Goal: Ask a question

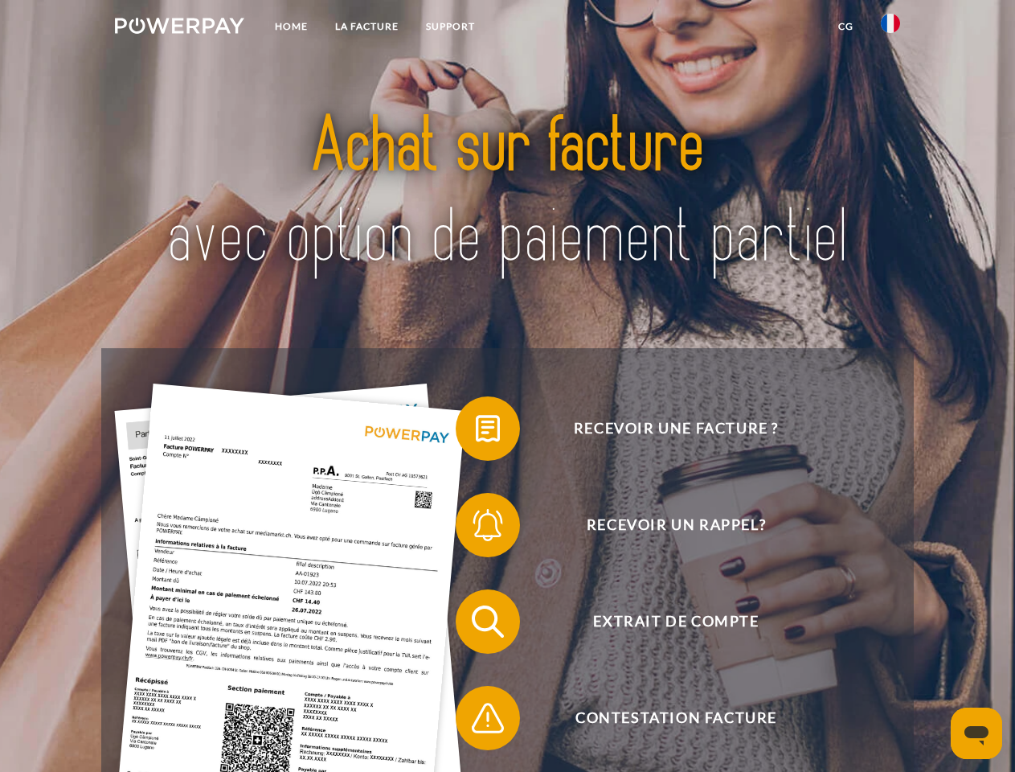
click at [179, 28] on img at bounding box center [179, 26] width 129 height 16
click at [891, 28] on img at bounding box center [890, 23] width 19 height 19
click at [846, 27] on link "CG" at bounding box center [846, 26] width 43 height 29
click at [476, 432] on span at bounding box center [464, 428] width 80 height 80
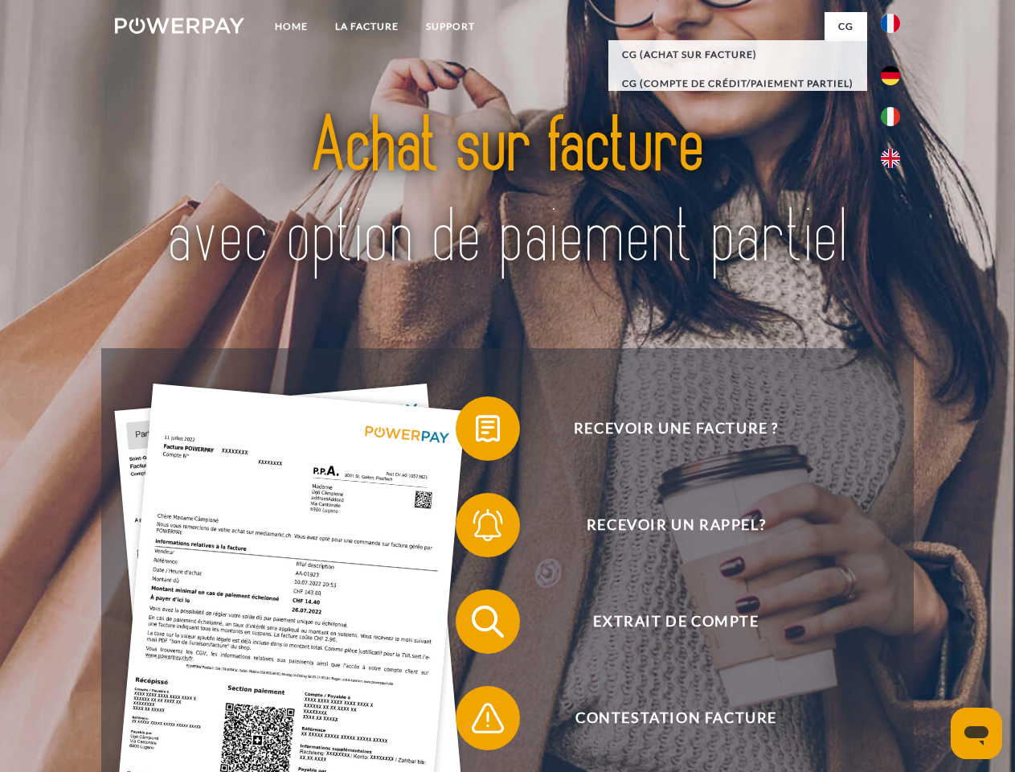
click at [476, 528] on span at bounding box center [464, 525] width 80 height 80
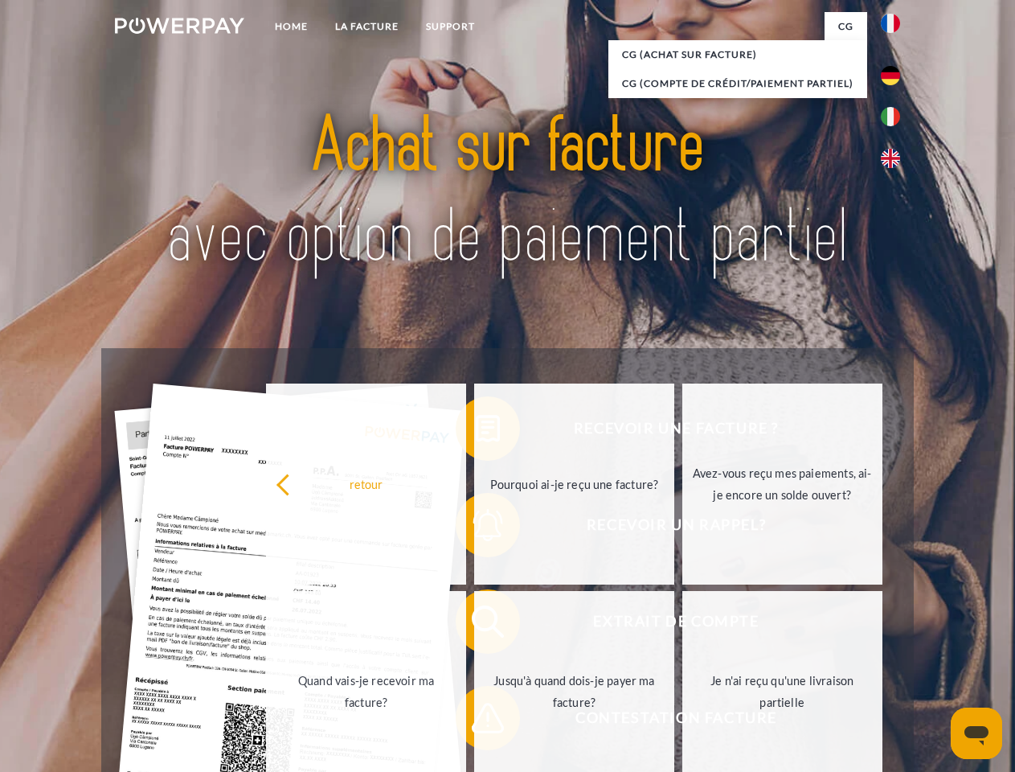
click at [476, 625] on link "Jusqu'à quand dois-je payer ma facture?" at bounding box center [574, 691] width 200 height 201
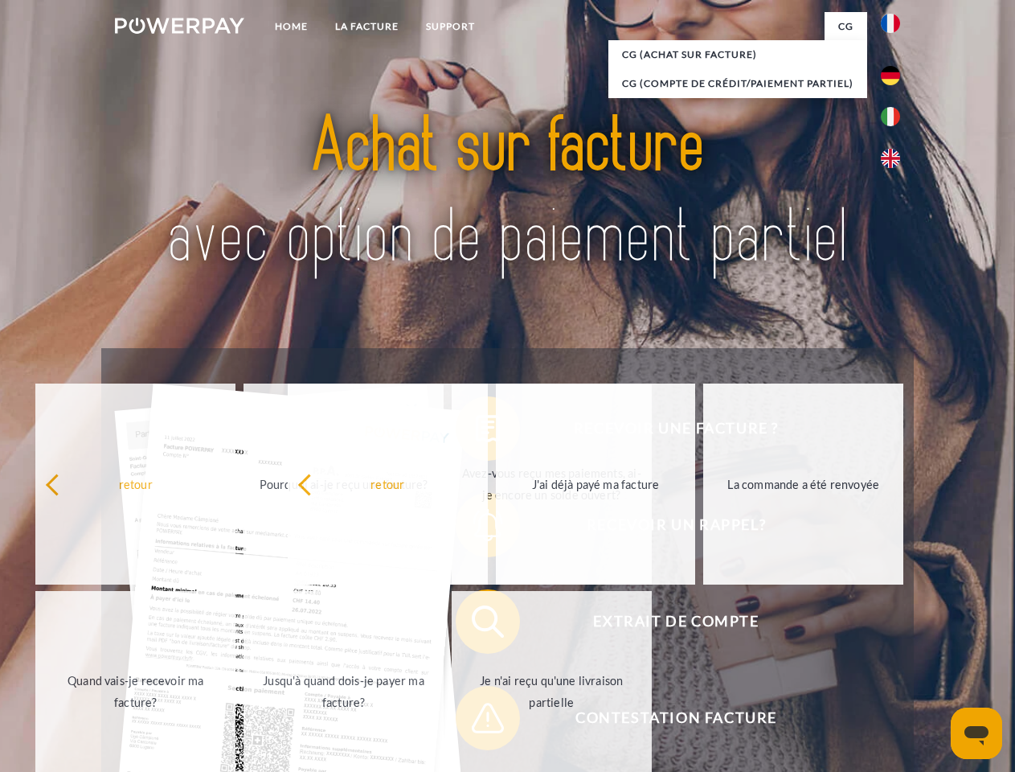
click at [476, 721] on span at bounding box center [464, 718] width 80 height 80
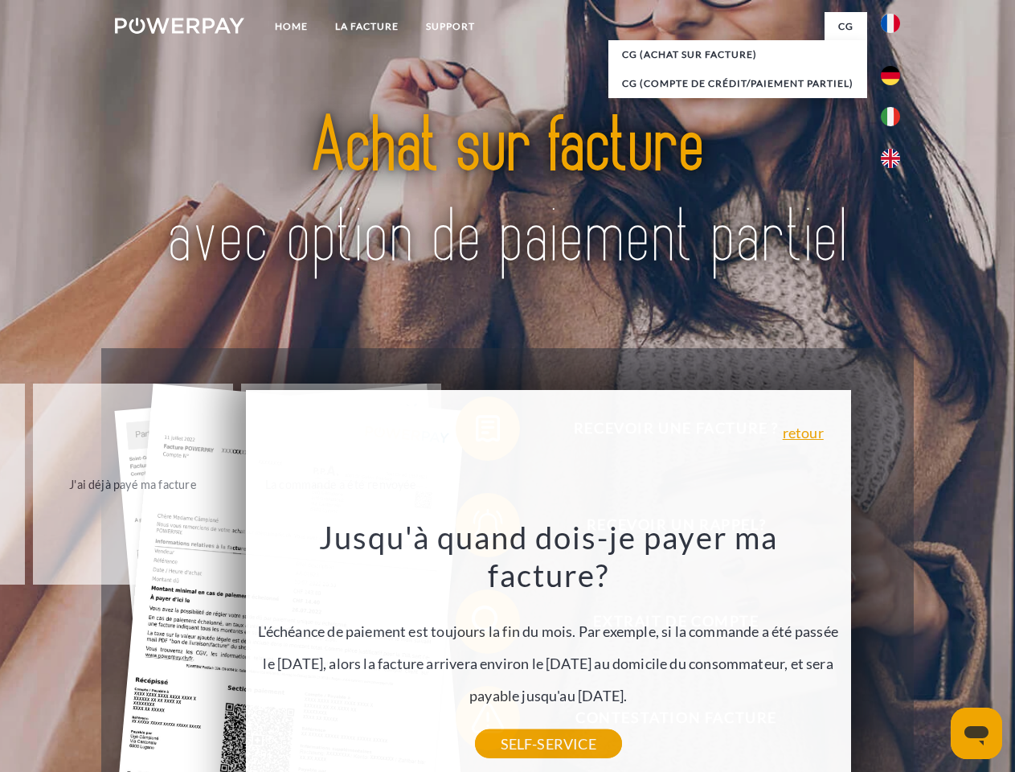
click at [977, 733] on icon "Ouvrir la fenêtre de messagerie" at bounding box center [977, 735] width 24 height 19
